Goal: Task Accomplishment & Management: Manage account settings

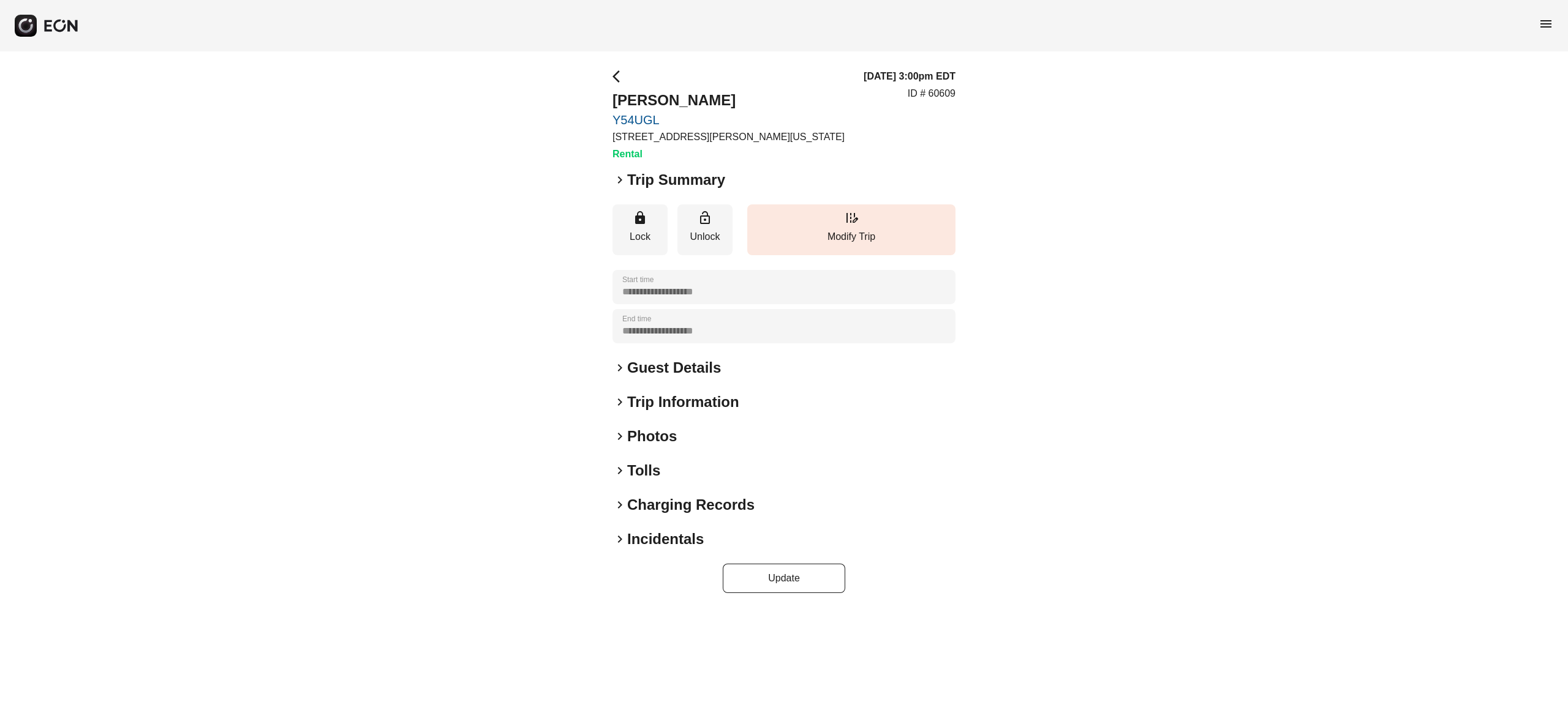
click at [481, 308] on div "**********" at bounding box center [784, 331] width 1568 height 560
click at [718, 132] on p "45-50 Davis St, New York City, NY" at bounding box center [728, 137] width 232 height 15
click at [716, 131] on p "45-50 Davis St, New York City, NY" at bounding box center [728, 137] width 232 height 15
click at [817, 146] on div "arrow_back_ios Joshua Stephens Y54UGL 45-50 Davis St, New York City, NY Rental …" at bounding box center [784, 115] width 343 height 93
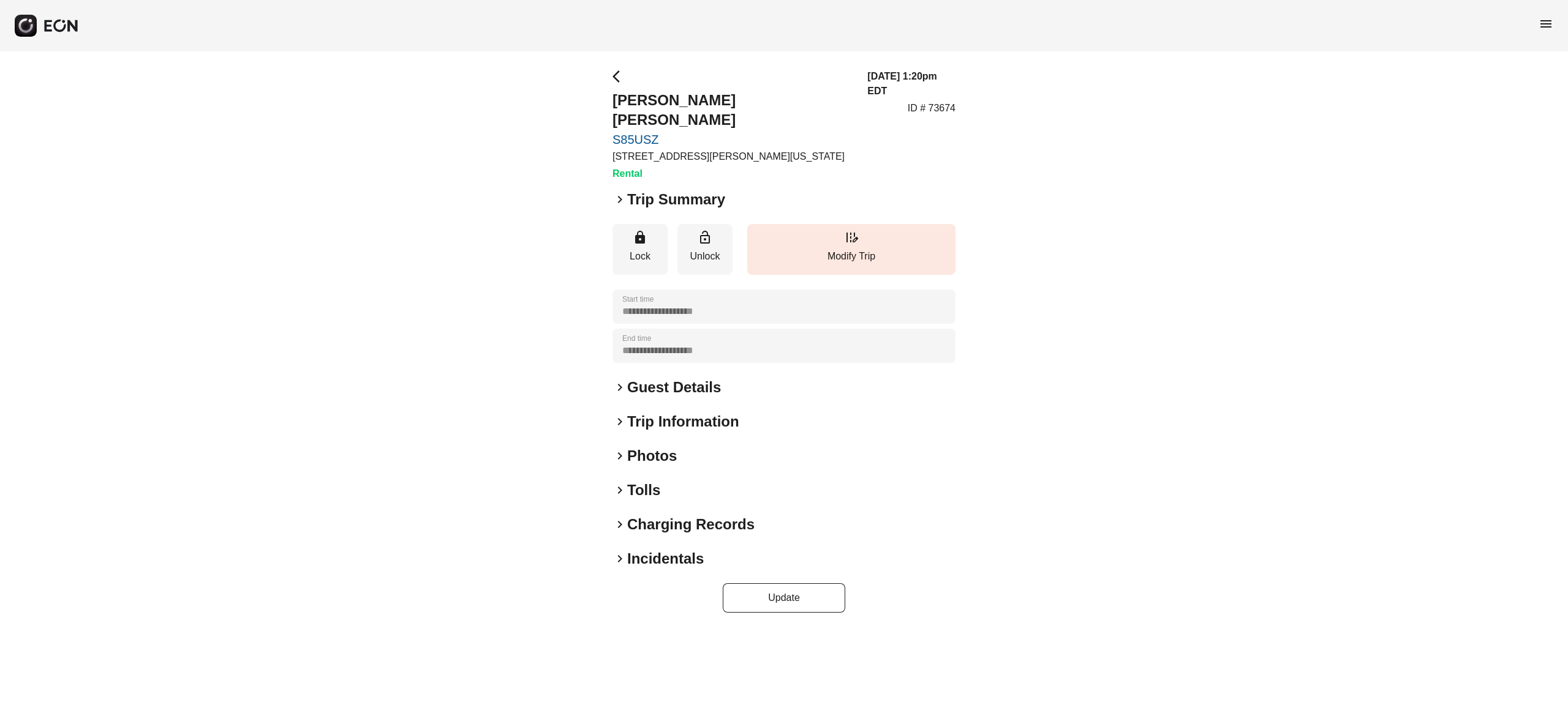
click at [652, 447] on h2 "Photos" at bounding box center [652, 456] width 49 height 19
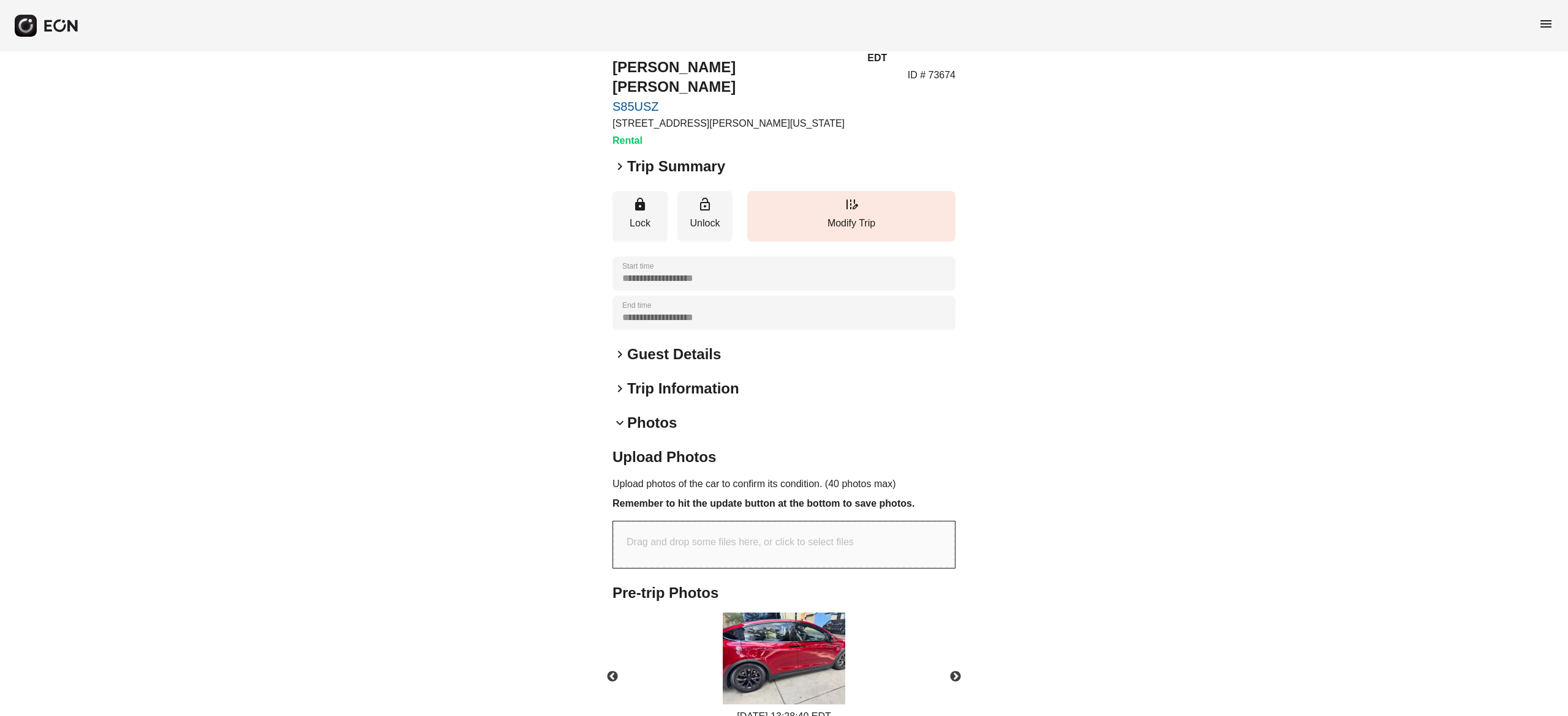
scroll to position [123, 0]
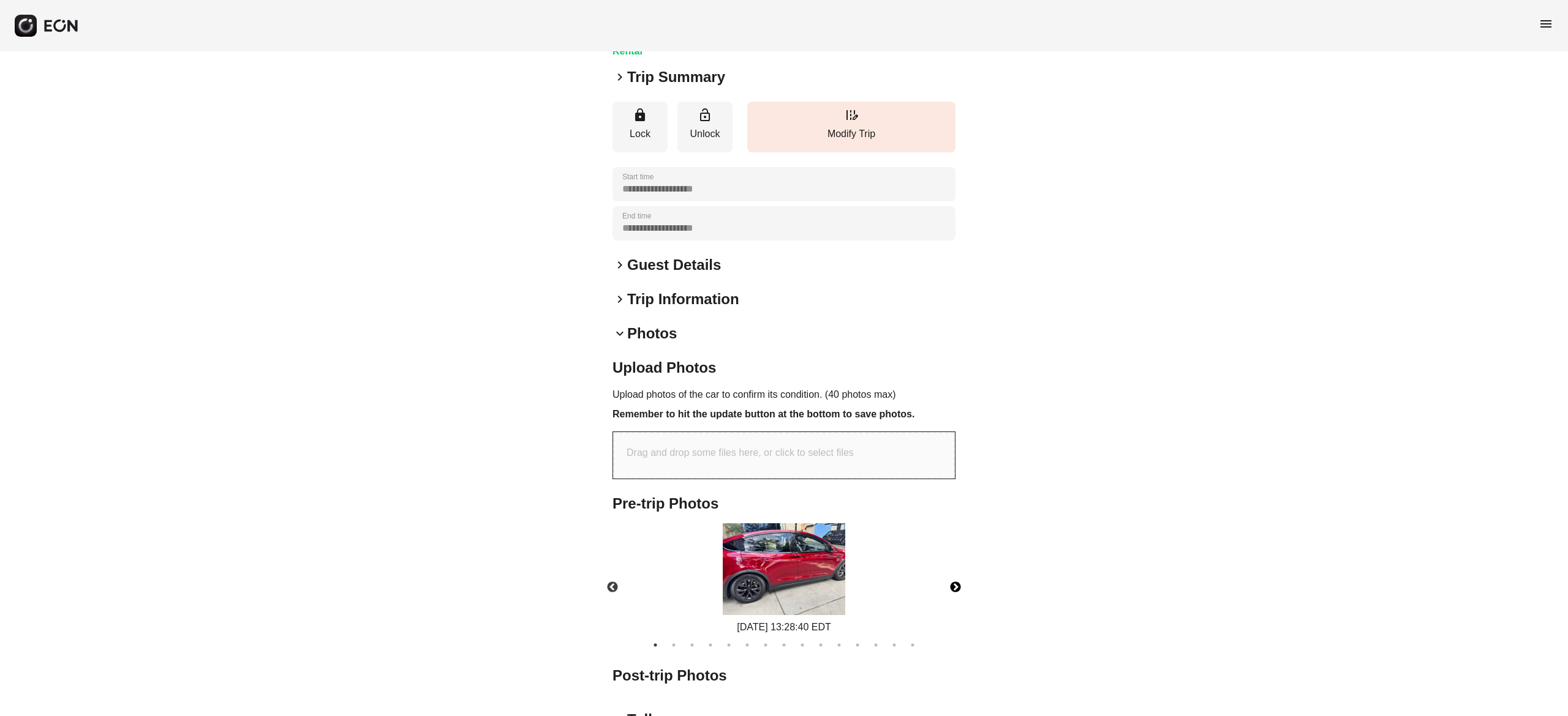
drag, startPoint x: 958, startPoint y: 570, endPoint x: 952, endPoint y: 565, distance: 7.8
click at [956, 568] on button "Next" at bounding box center [955, 587] width 43 height 43
